Goal: Navigation & Orientation: Find specific page/section

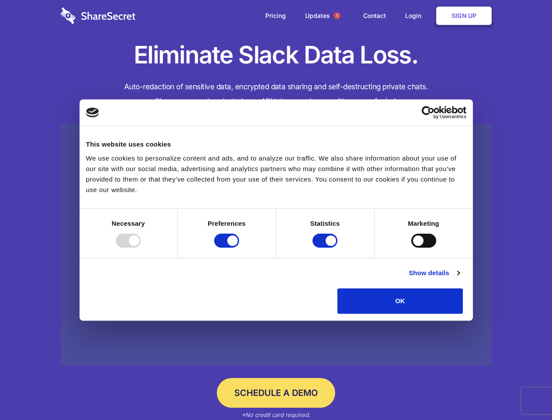
click at [141, 248] on div at bounding box center [128, 241] width 25 height 14
click at [239, 248] on input "Preferences" at bounding box center [226, 241] width 25 height 14
checkbox input "false"
click at [326, 248] on input "Statistics" at bounding box center [325, 241] width 25 height 14
checkbox input "false"
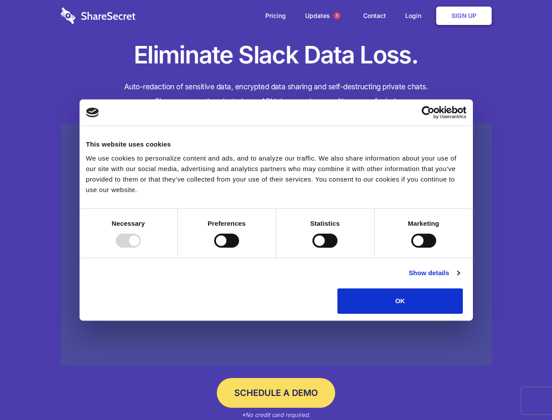
checkbox input "false"
click at [412, 248] on input "Marketing" at bounding box center [424, 241] width 25 height 14
checkbox input "true"
click at [460, 278] on link "Show details" at bounding box center [434, 273] width 51 height 10
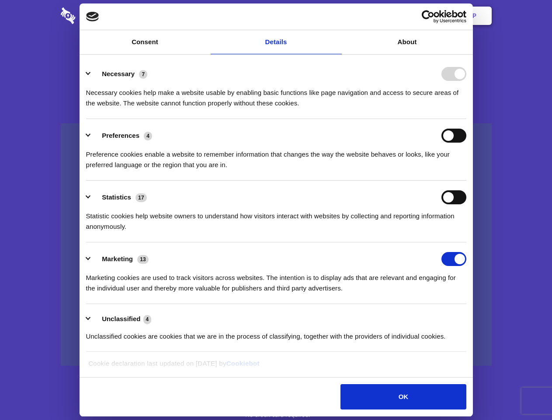
click at [467, 119] on li "Necessary 7 Necessary cookies help make a website usable by enabling basic func…" at bounding box center [276, 88] width 381 height 62
click at [337, 16] on span "1" at bounding box center [337, 15] width 7 height 7
